Goal: Information Seeking & Learning: Learn about a topic

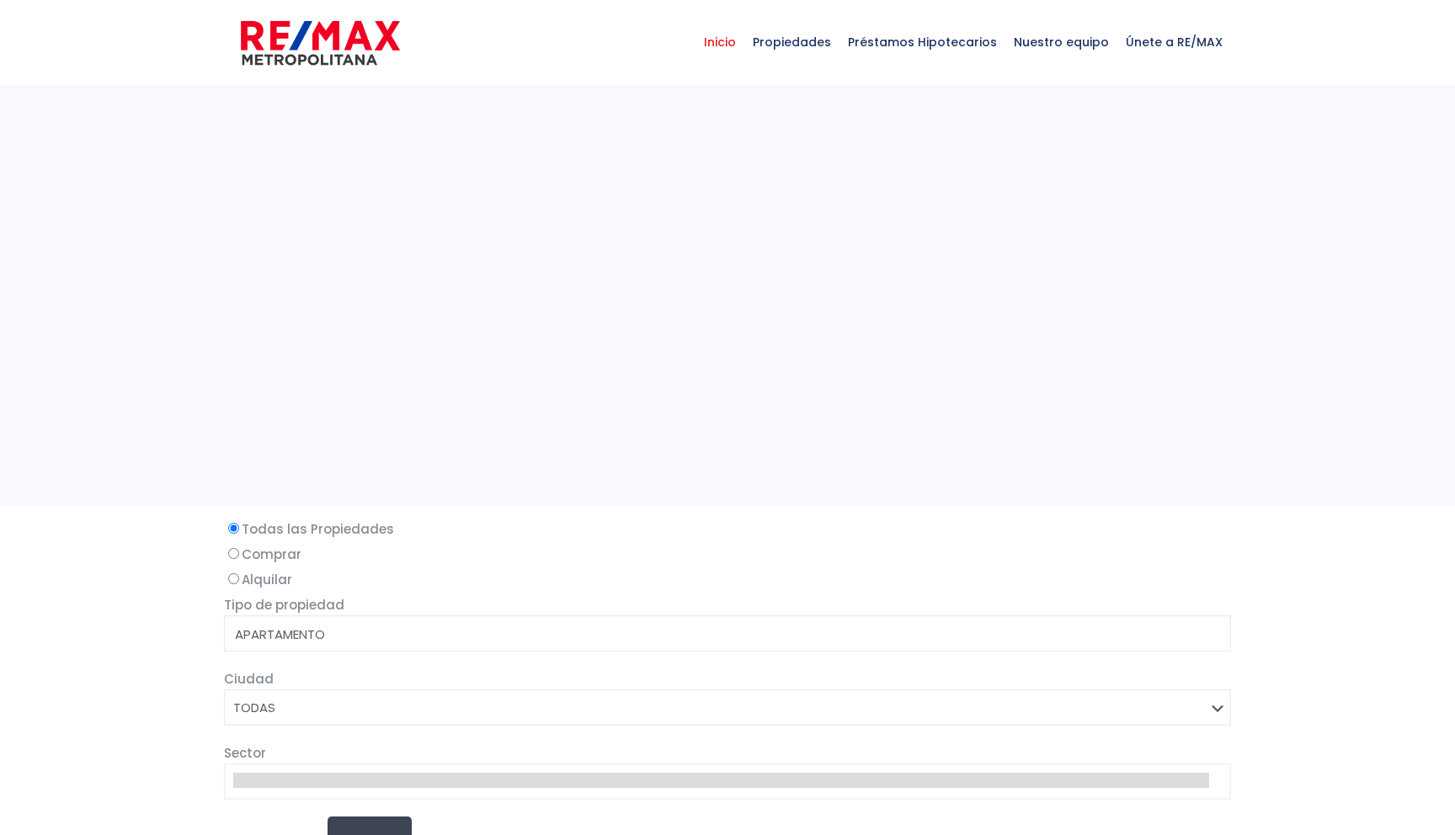
select select
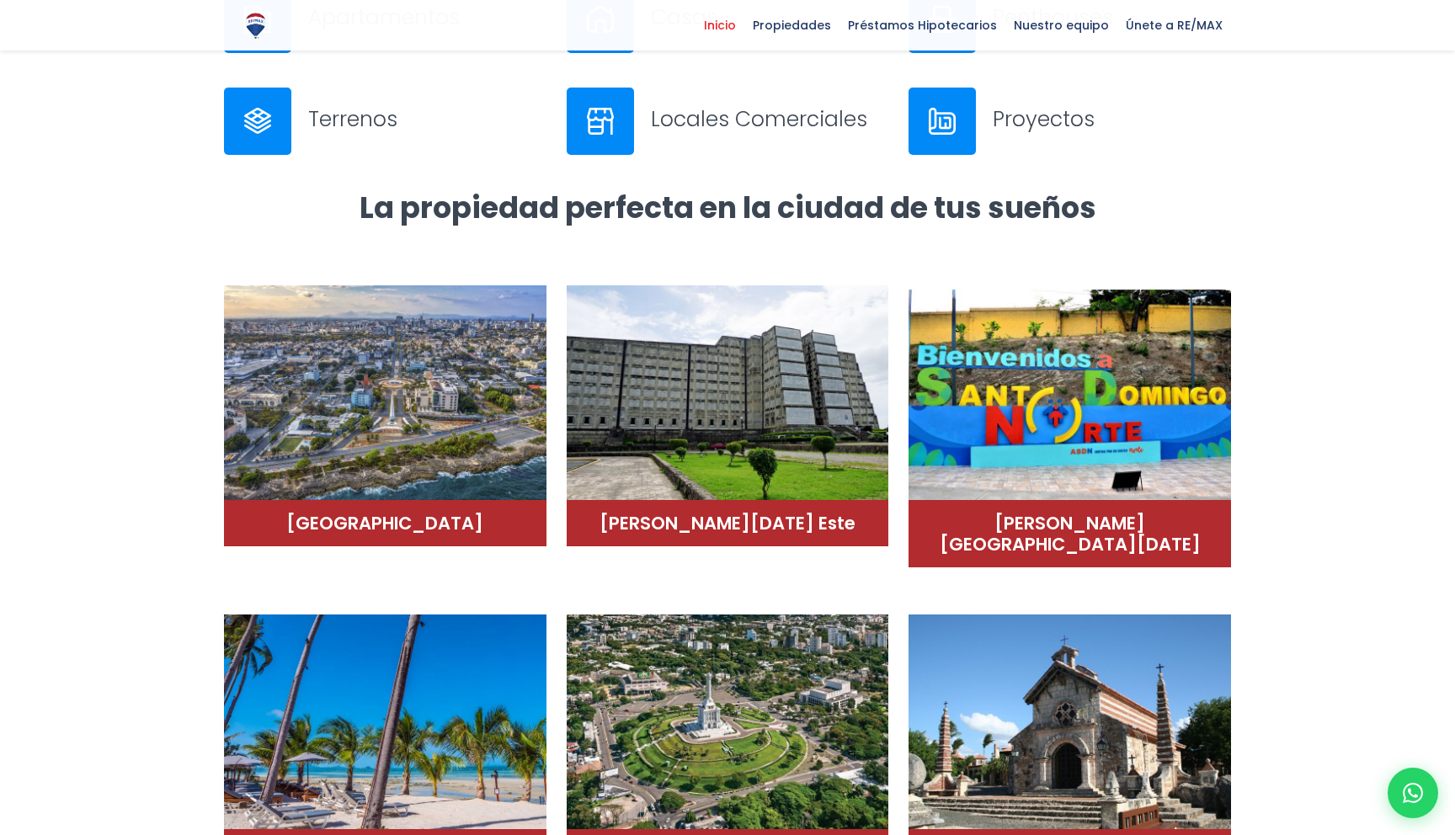
scroll to position [851, 0]
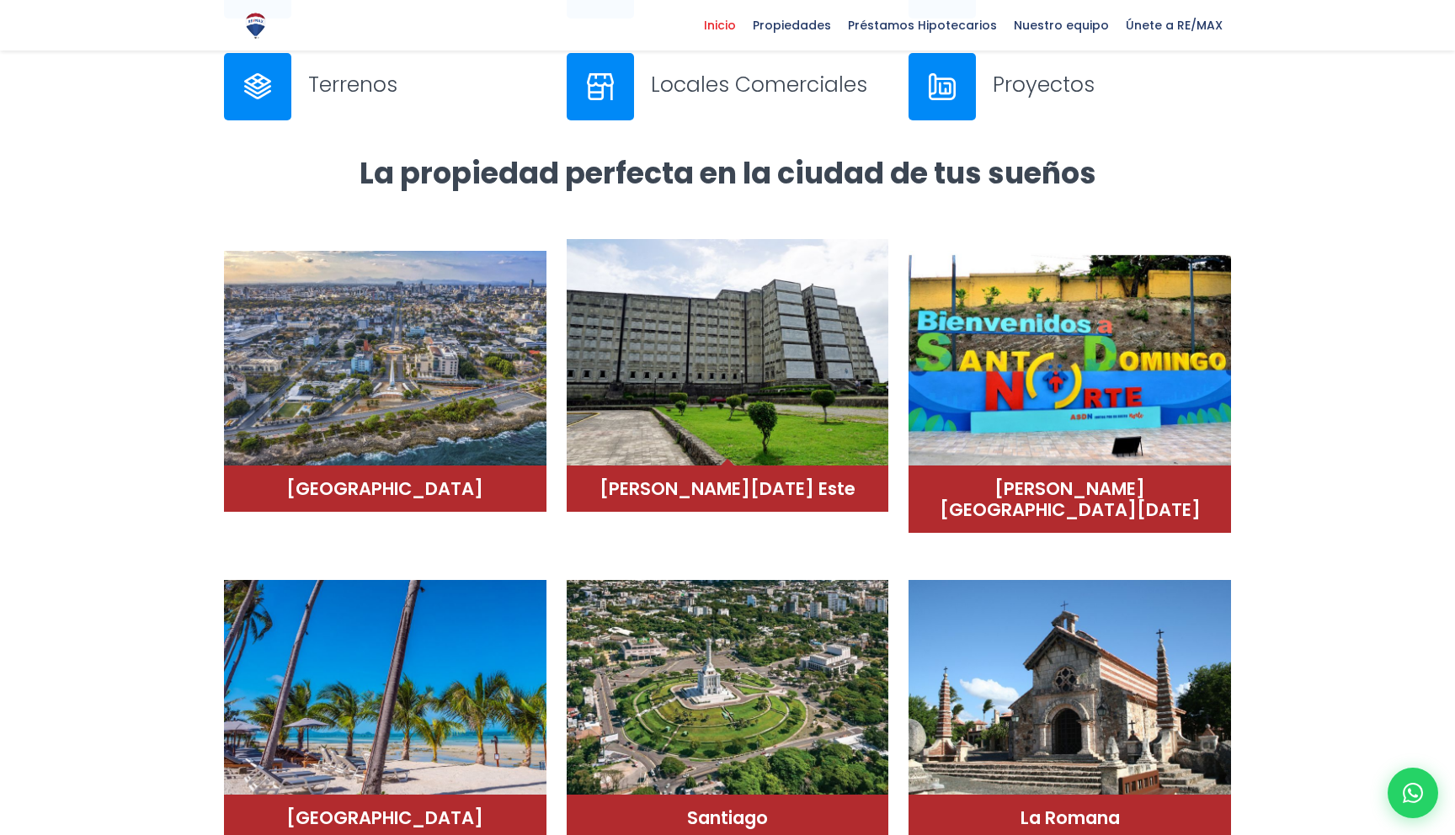
click at [724, 397] on img at bounding box center [727, 352] width 322 height 227
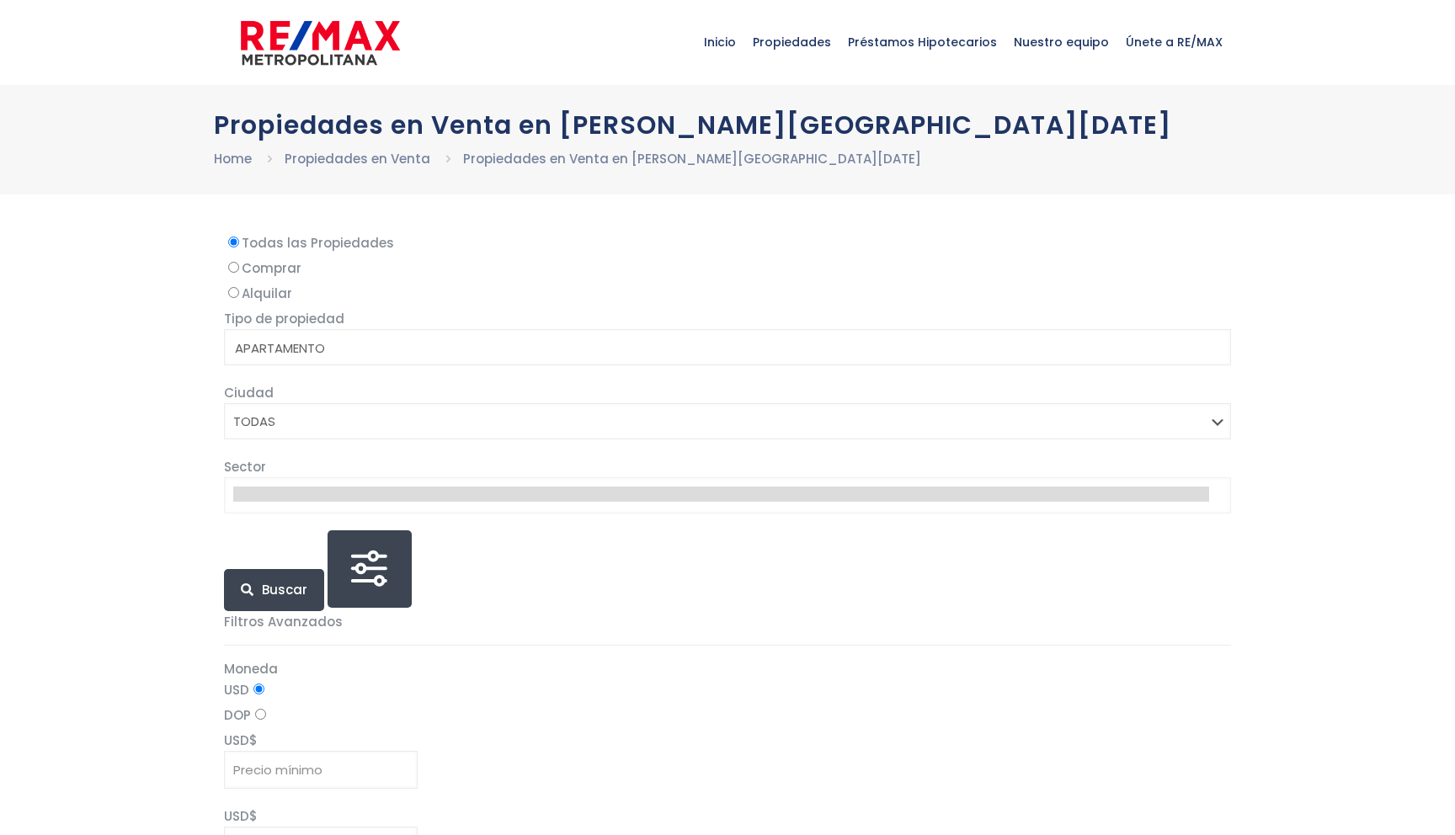
select select
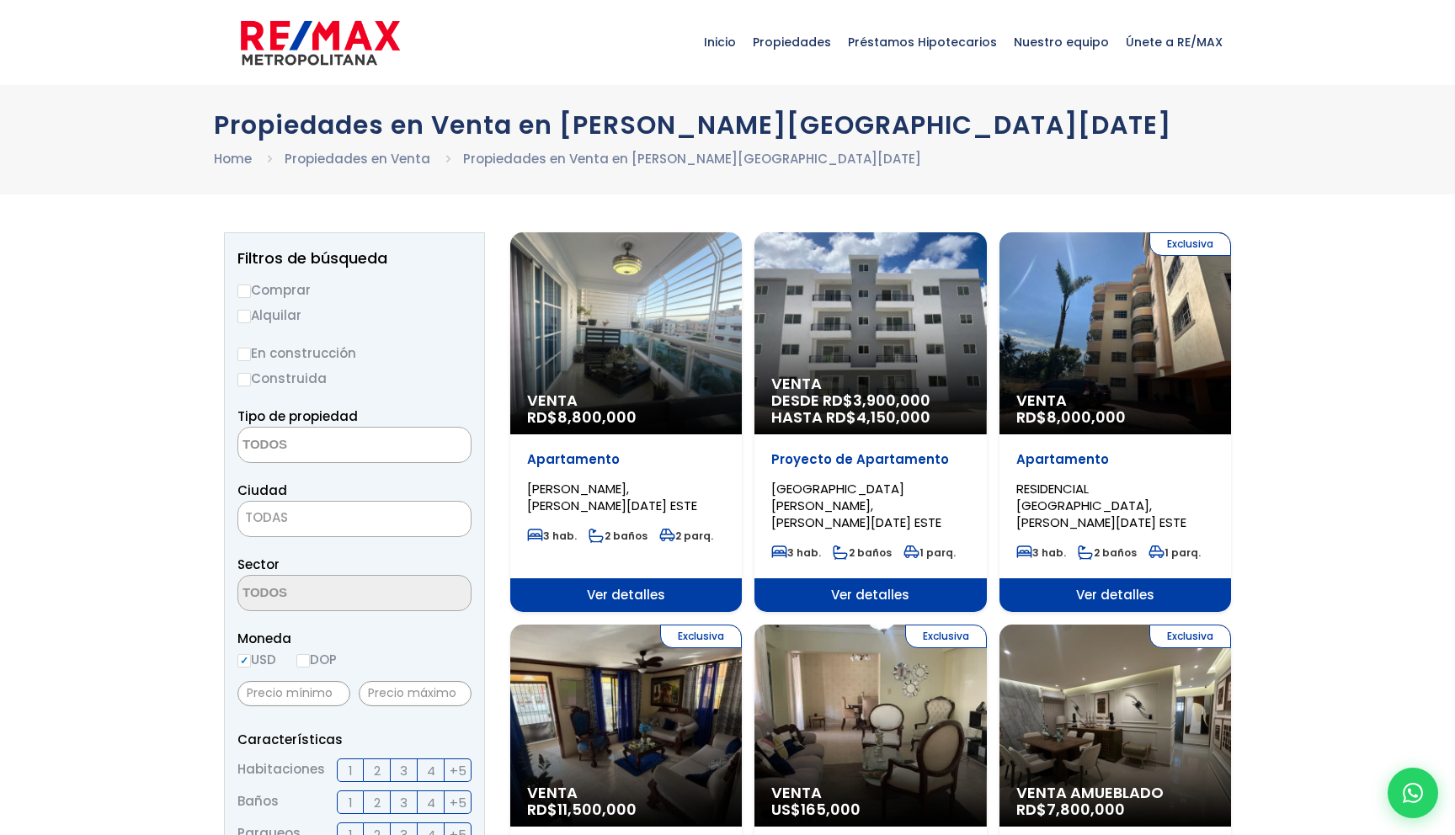
click at [667, 464] on p "Apartamento" at bounding box center [626, 459] width 198 height 17
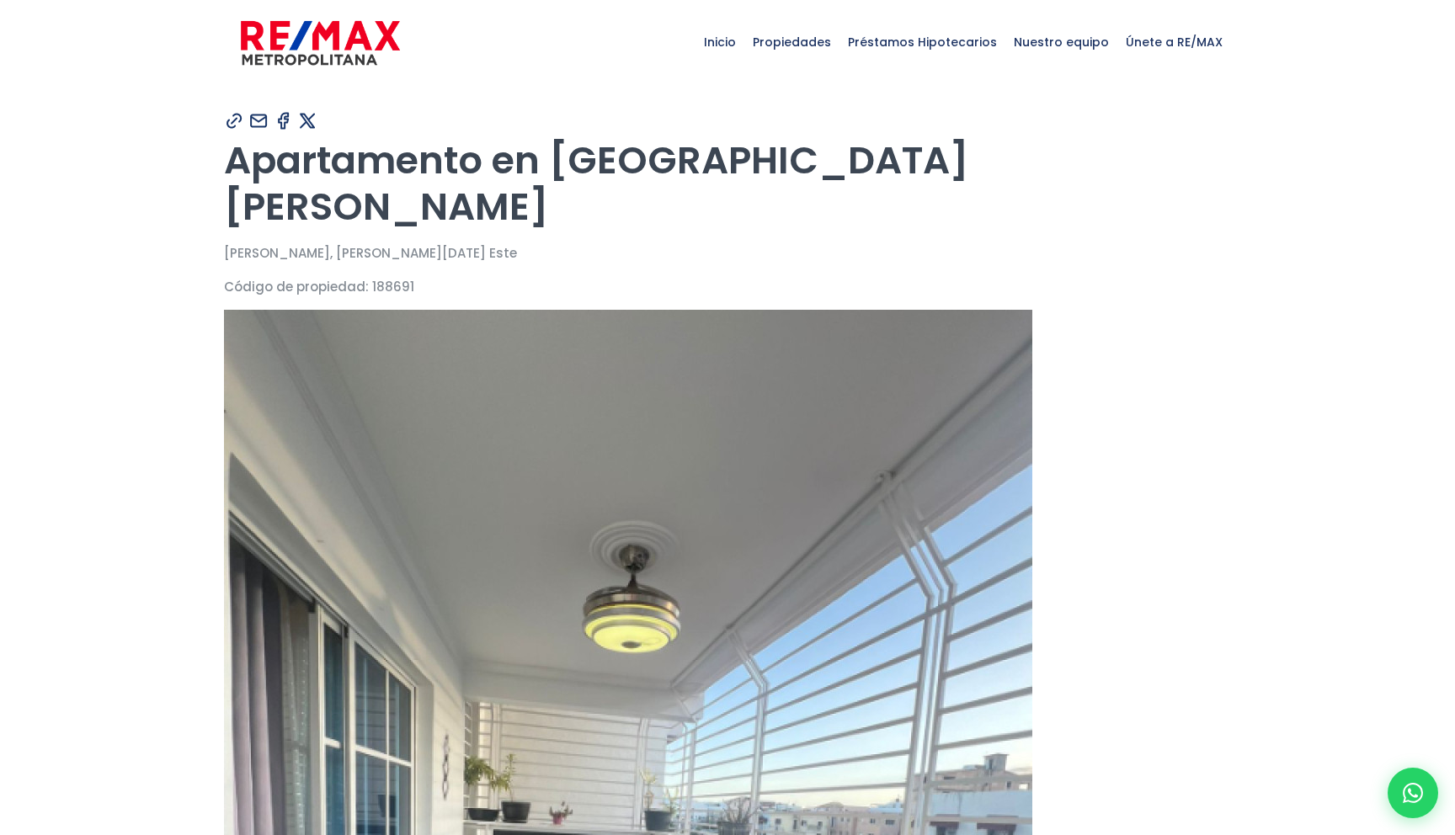
type input "test (prueba de google)"
type input "test333"
type input "[EMAIL_ADDRESS][DOMAIN_NAME]"
type input "811-122-0011"
